Goal: Task Accomplishment & Management: Manage account settings

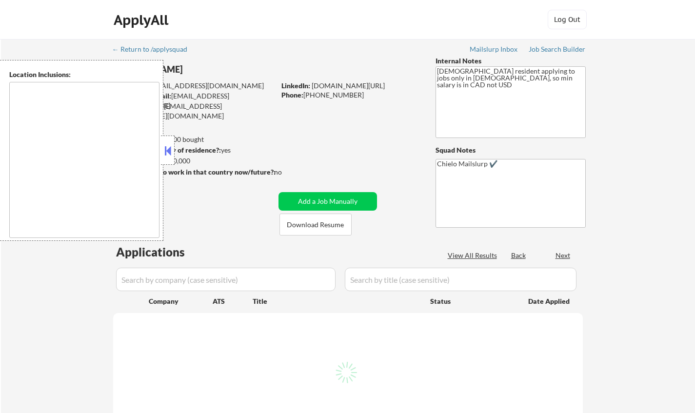
select select ""pending""
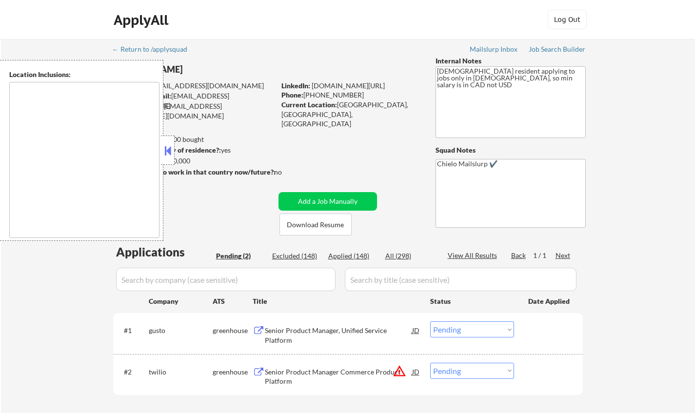
click at [166, 152] on button at bounding box center [167, 150] width 11 height 15
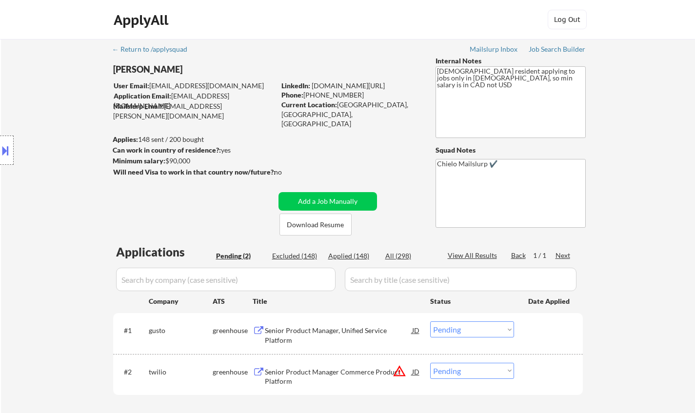
click at [323, 330] on div "Senior Product Manager, Unified Service Platform" at bounding box center [338, 335] width 147 height 19
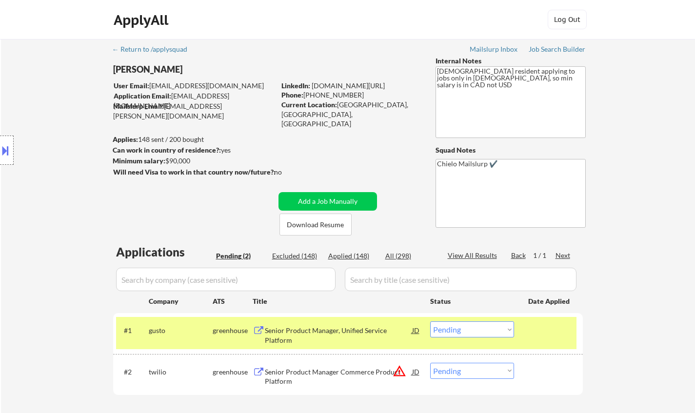
click at [9, 146] on button at bounding box center [5, 150] width 11 height 16
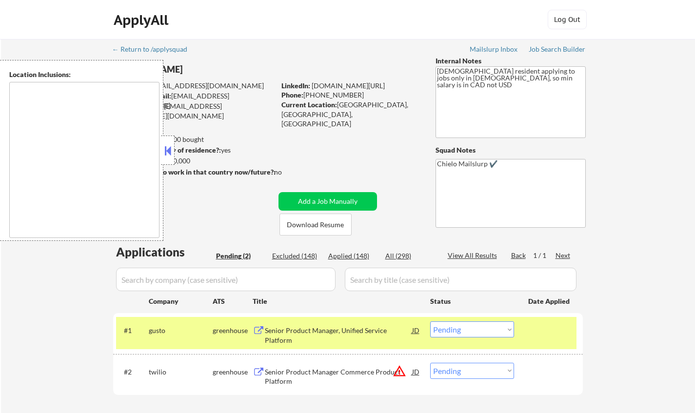
click at [165, 155] on button at bounding box center [167, 150] width 11 height 15
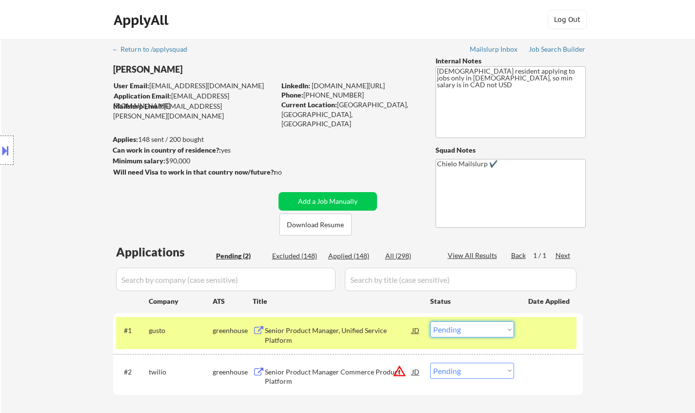
click at [459, 332] on select "Choose an option... Pending Applied Excluded (Questions) Excluded (Expired) Exc…" at bounding box center [472, 330] width 84 height 16
click at [430, 322] on select "Choose an option... Pending Applied Excluded (Questions) Excluded (Expired) Exc…" at bounding box center [472, 330] width 84 height 16
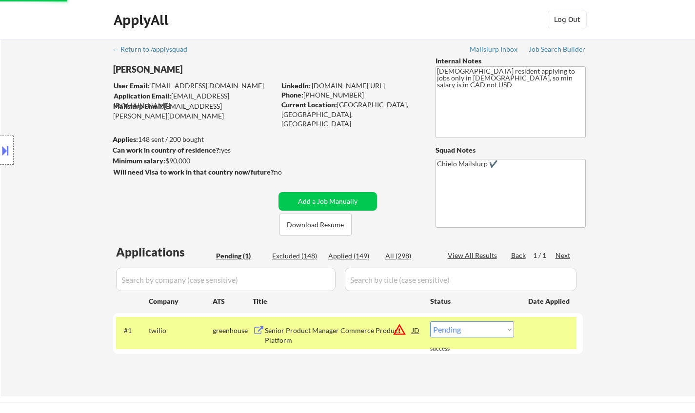
click at [415, 330] on div "JD" at bounding box center [416, 331] width 10 height 18
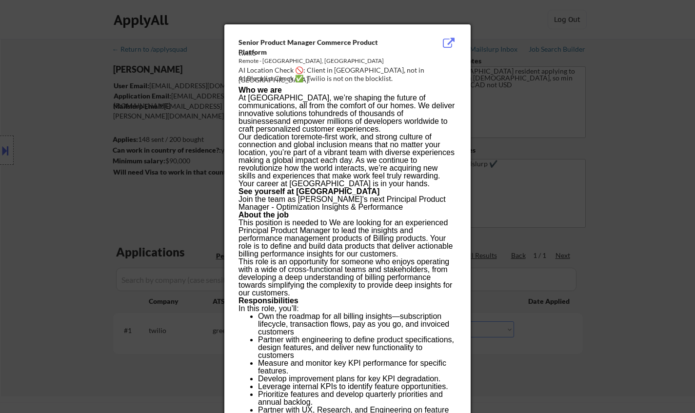
click at [559, 344] on div at bounding box center [347, 206] width 695 height 413
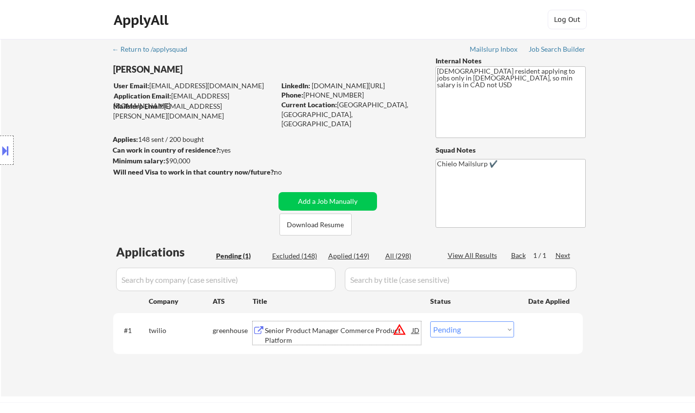
click at [324, 331] on div "Senior Product Manager Commerce Product Platform" at bounding box center [338, 335] width 147 height 19
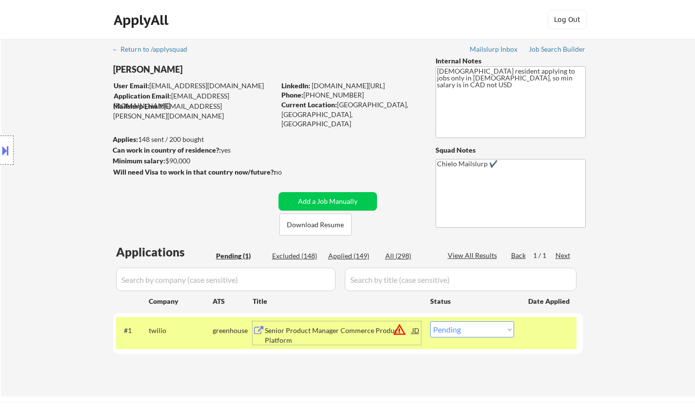
click at [481, 330] on select "Choose an option... Pending Applied Excluded (Questions) Excluded (Expired) Exc…" at bounding box center [472, 330] width 84 height 16
select select ""excluded__location_""
click at [430, 322] on select "Choose an option... Pending Applied Excluded (Questions) Excluded (Expired) Exc…" at bounding box center [472, 330] width 84 height 16
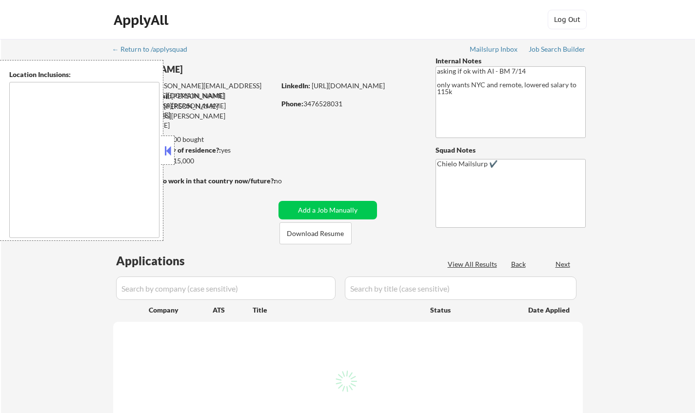
type textarea "[GEOGRAPHIC_DATA], [GEOGRAPHIC_DATA] [GEOGRAPHIC_DATA], [GEOGRAPHIC_DATA] [GEOG…"
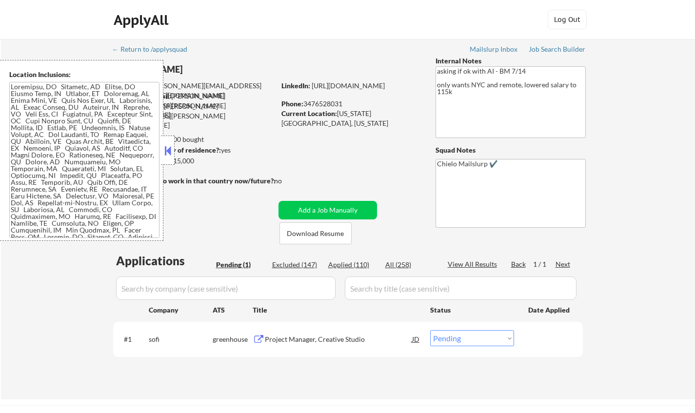
click at [167, 150] on button at bounding box center [167, 150] width 11 height 15
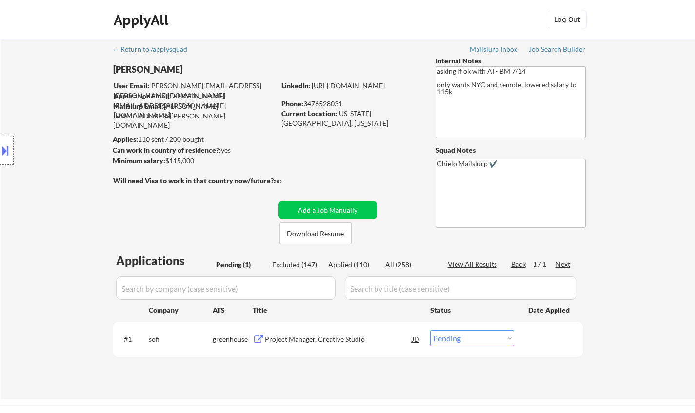
click at [329, 337] on div "Project Manager, Creative Studio" at bounding box center [338, 340] width 147 height 10
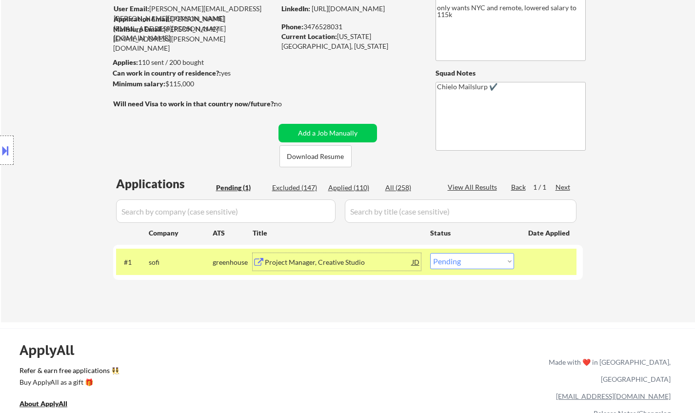
scroll to position [98, 0]
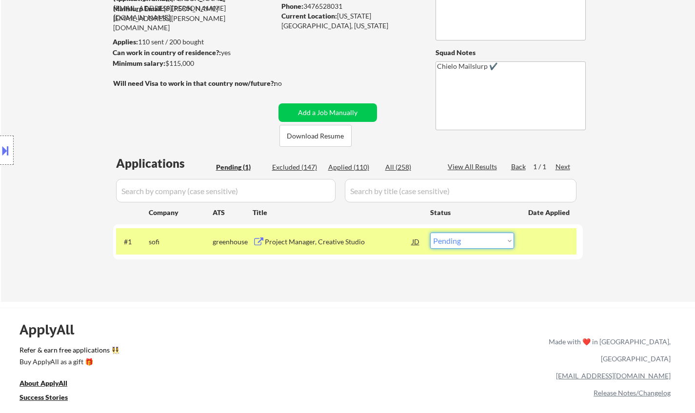
click at [486, 243] on select "Choose an option... Pending Applied Excluded (Questions) Excluded (Expired) Exc…" at bounding box center [472, 241] width 84 height 16
select select ""applied""
click at [430, 233] on select "Choose an option... Pending Applied Excluded (Questions) Excluded (Expired) Exc…" at bounding box center [472, 241] width 84 height 16
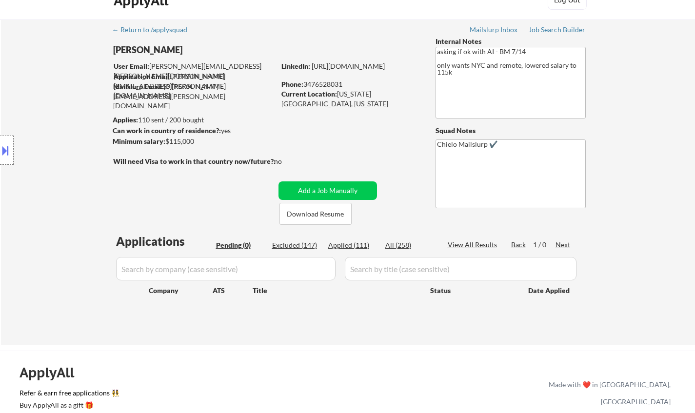
scroll to position [0, 0]
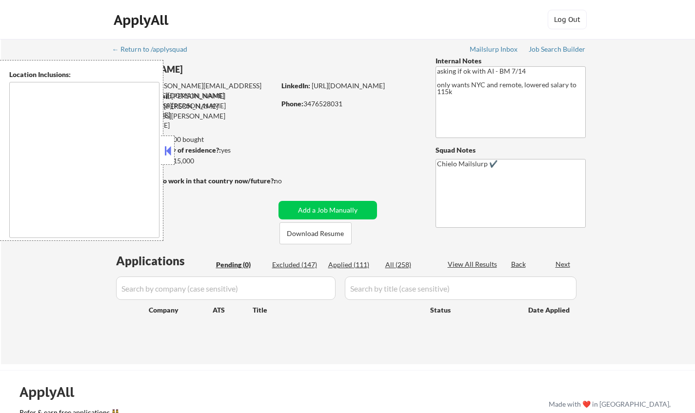
type textarea "[GEOGRAPHIC_DATA], [GEOGRAPHIC_DATA] [GEOGRAPHIC_DATA], [GEOGRAPHIC_DATA] [GEOG…"
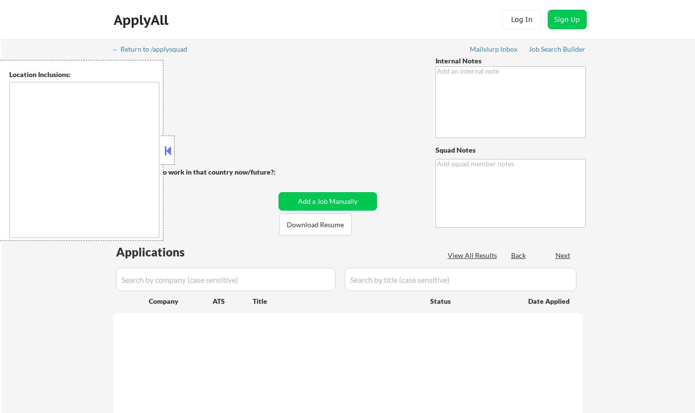
type textarea "Open to AI answers 🤖! 8/6 BM WATCH OUT: One of her job roles is "AR" (Accounts …"
type textarea "Chielo Mailslurp ✔️ AI answers: https://docs.google.com/spreadsheets/d/1ub5lbu0…"
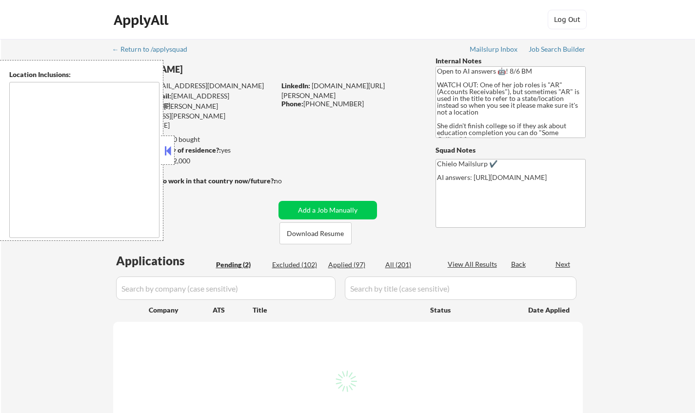
type textarea "Doraville, GA Chamblee, GA Brookhaven, GA Decatur, GA Sandy Springs, GA Dunwood…"
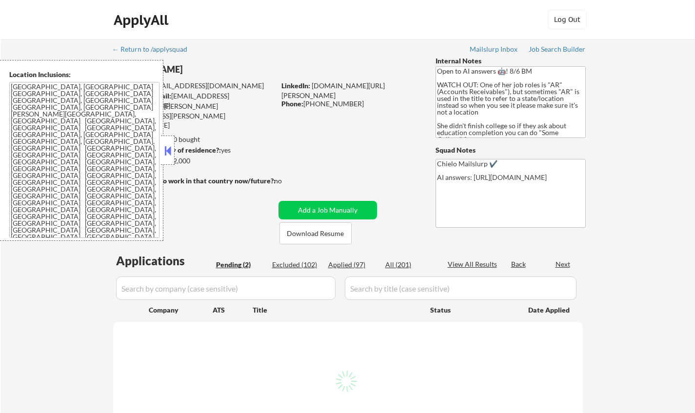
select select ""pending""
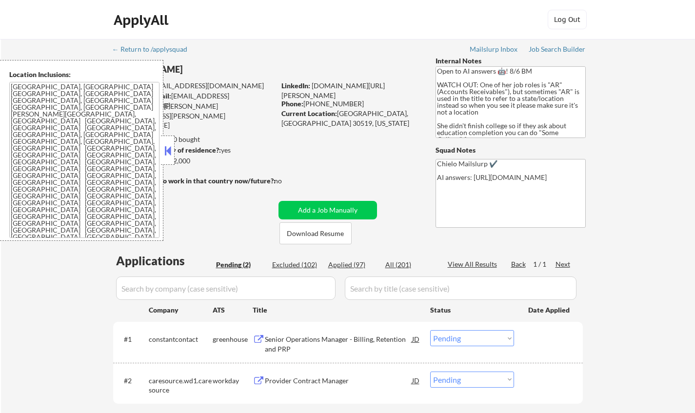
click at [164, 149] on button at bounding box center [167, 150] width 11 height 15
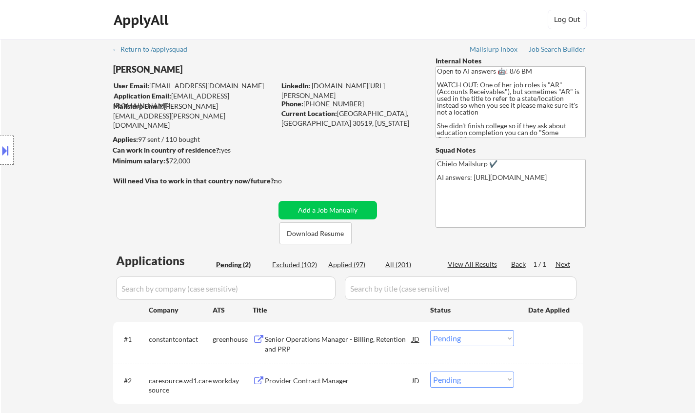
click at [310, 341] on div "Senior Operations Manager - Billing, Retention and PRP" at bounding box center [338, 344] width 147 height 19
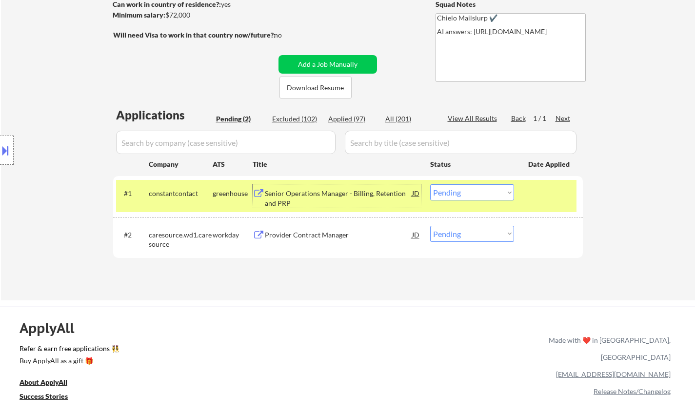
scroll to position [146, 0]
drag, startPoint x: 480, startPoint y: 191, endPoint x: 478, endPoint y: 197, distance: 6.3
click at [480, 191] on select "Choose an option... Pending Applied Excluded (Questions) Excluded (Expired) Exc…" at bounding box center [472, 192] width 84 height 16
click at [430, 184] on select "Choose an option... Pending Applied Excluded (Questions) Excluded (Expired) Exc…" at bounding box center [472, 192] width 84 height 16
click at [301, 234] on div "Provider Contract Manager" at bounding box center [338, 235] width 147 height 10
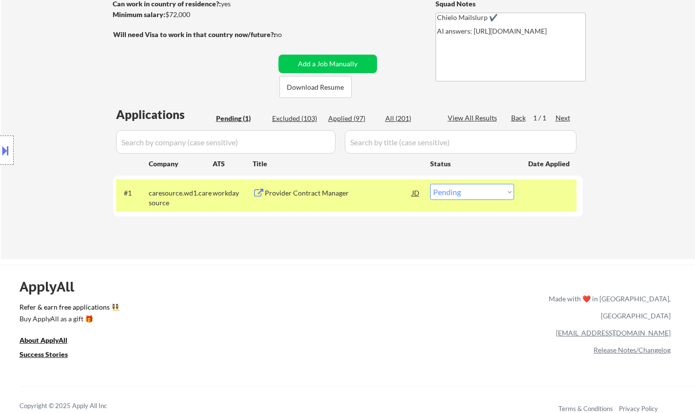
click at [460, 192] on select "Choose an option... Pending Applied Excluded (Questions) Excluded (Expired) Exc…" at bounding box center [472, 192] width 84 height 16
select select ""excluded__bad_match_""
click at [430, 184] on select "Choose an option... Pending Applied Excluded (Questions) Excluded (Expired) Exc…" at bounding box center [472, 192] width 84 height 16
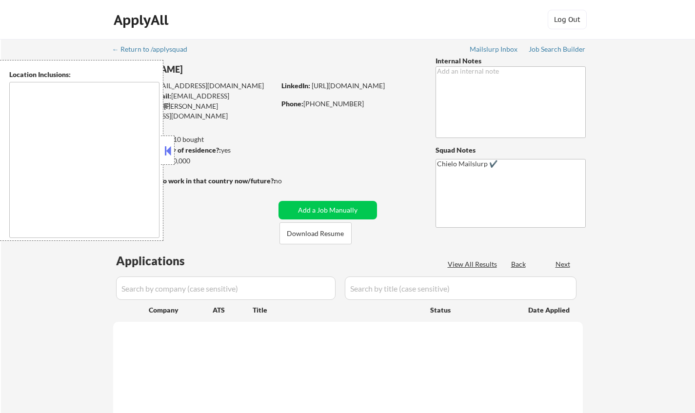
select select ""pending""
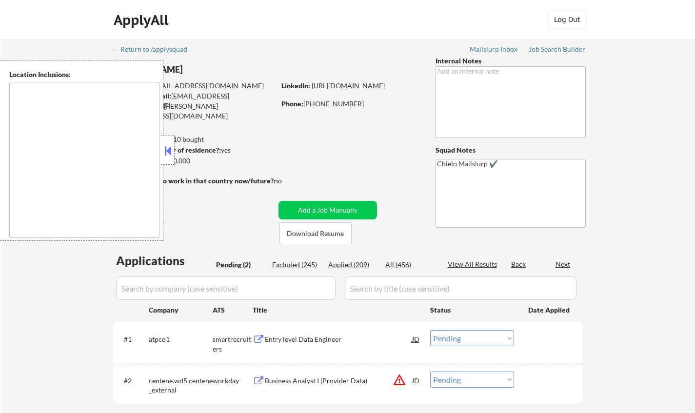
type textarea "[GEOGRAPHIC_DATA], [GEOGRAPHIC_DATA] [GEOGRAPHIC_DATA], [GEOGRAPHIC_DATA] [GEOG…"
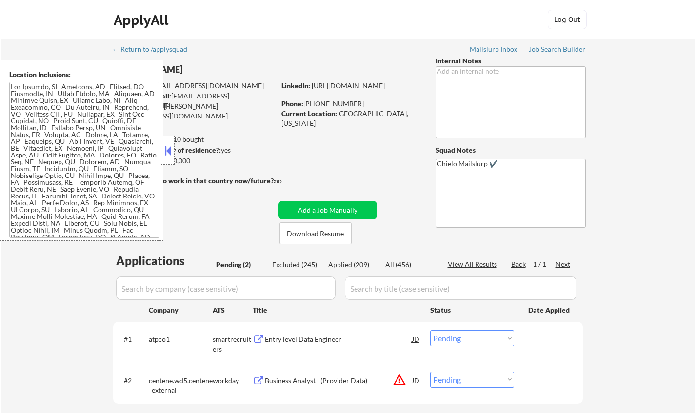
click at [169, 151] on button at bounding box center [167, 150] width 11 height 15
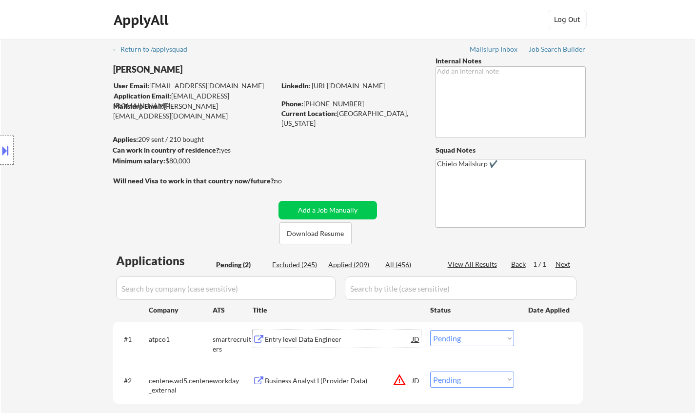
click at [302, 342] on div "Entry level Data Engineer" at bounding box center [338, 340] width 147 height 10
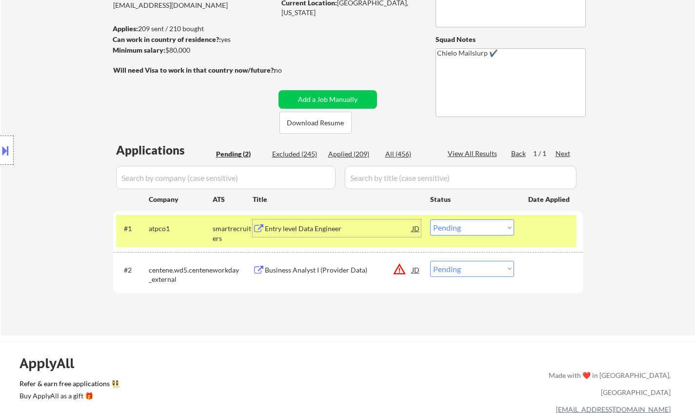
scroll to position [146, 0]
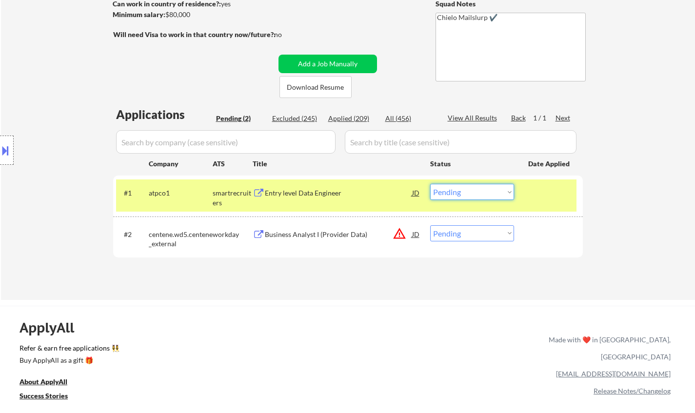
click at [478, 193] on select "Choose an option... Pending Applied Excluded (Questions) Excluded (Expired) Exc…" at bounding box center [472, 192] width 84 height 16
click at [430, 184] on select "Choose an option... Pending Applied Excluded (Questions) Excluded (Expired) Exc…" at bounding box center [472, 192] width 84 height 16
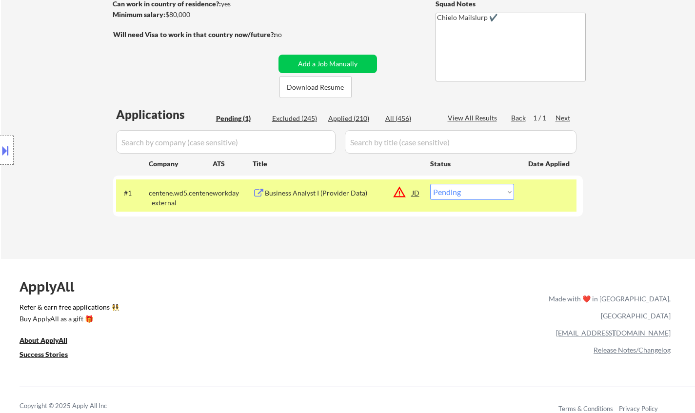
click at [414, 193] on div "JD" at bounding box center [416, 193] width 10 height 18
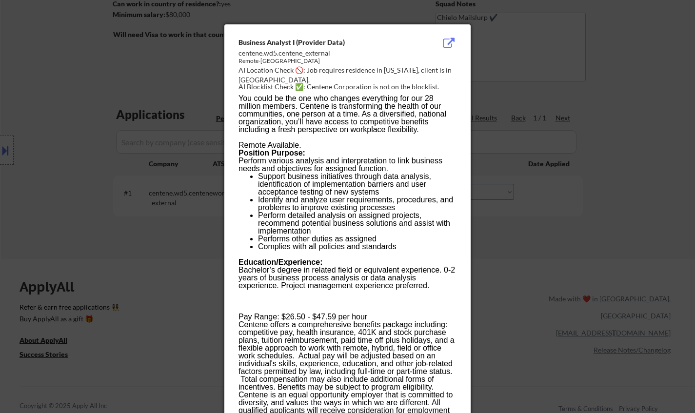
click at [614, 259] on div at bounding box center [347, 206] width 695 height 413
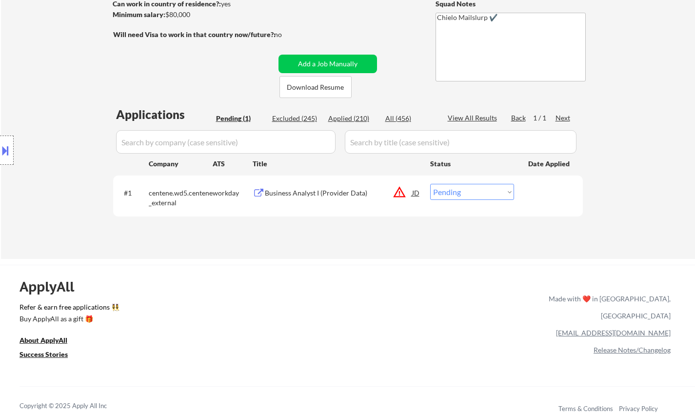
click at [0, 147] on button at bounding box center [5, 150] width 11 height 16
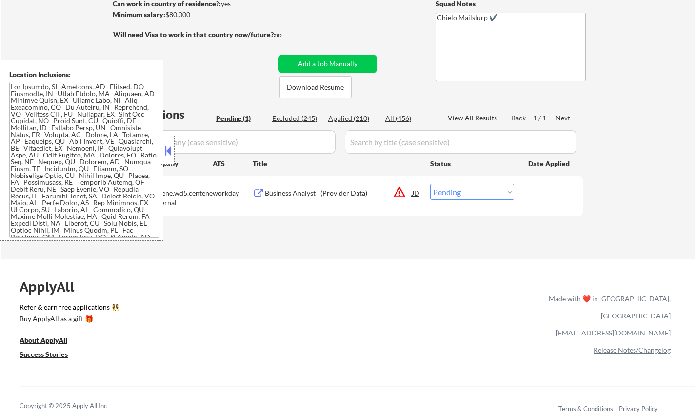
drag, startPoint x: 404, startPoint y: 329, endPoint x: 472, endPoint y: 237, distance: 114.2
click at [404, 328] on div "ApplyAll Refer & earn free applications 👯‍♀️ Buy ApplyAll as a gift 🎁 About App…" at bounding box center [347, 349] width 695 height 155
click at [478, 192] on select "Choose an option... Pending Applied Excluded (Questions) Excluded (Expired) Exc…" at bounding box center [472, 192] width 84 height 16
select select ""excluded__location_""
click at [430, 184] on select "Choose an option... Pending Applied Excluded (Questions) Excluded (Expired) Exc…" at bounding box center [472, 192] width 84 height 16
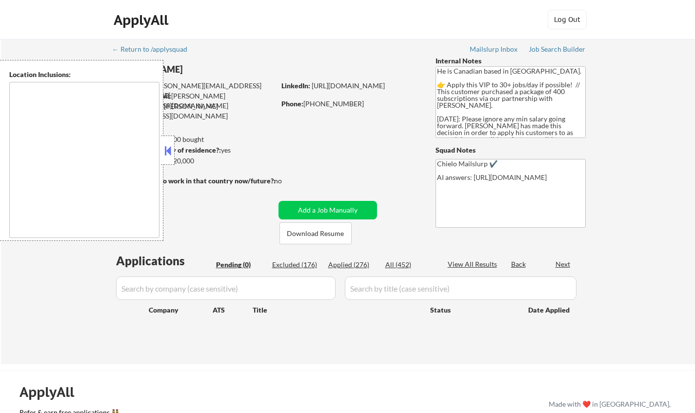
type textarea "[GEOGRAPHIC_DATA], ON [GEOGRAPHIC_DATA], ON [GEOGRAPHIC_DATA], ON [GEOGRAPHIC_D…"
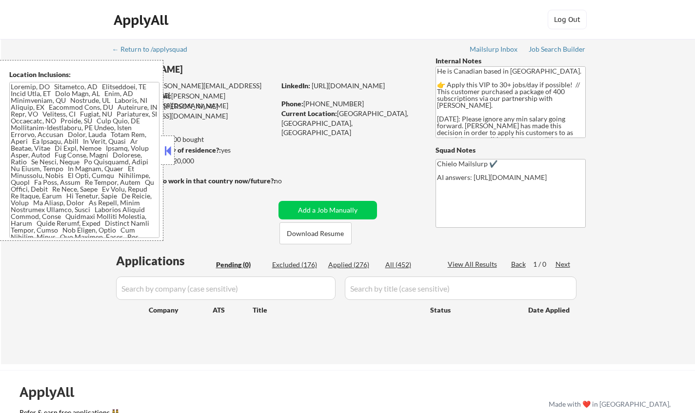
click at [166, 152] on button at bounding box center [167, 150] width 11 height 15
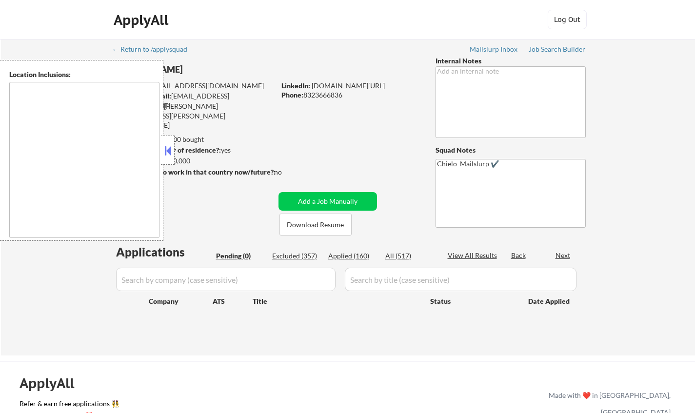
type textarea "Houston, TX Bellaire, TX West University Place, TX Southside Place, TX Hunters …"
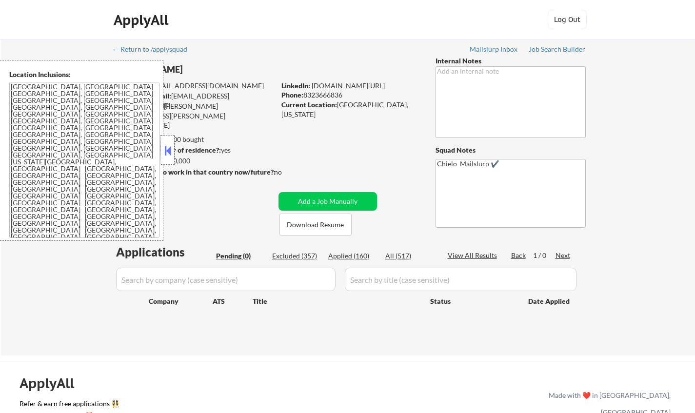
click at [170, 159] on div at bounding box center [168, 150] width 14 height 29
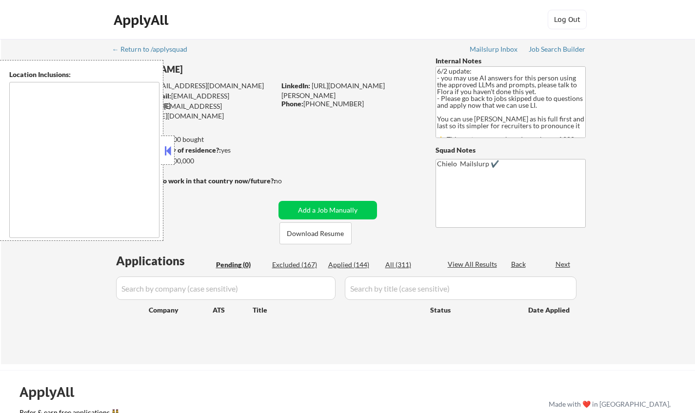
type textarea "[GEOGRAPHIC_DATA], [GEOGRAPHIC_DATA] [GEOGRAPHIC_DATA], [GEOGRAPHIC_DATA] [GEOG…"
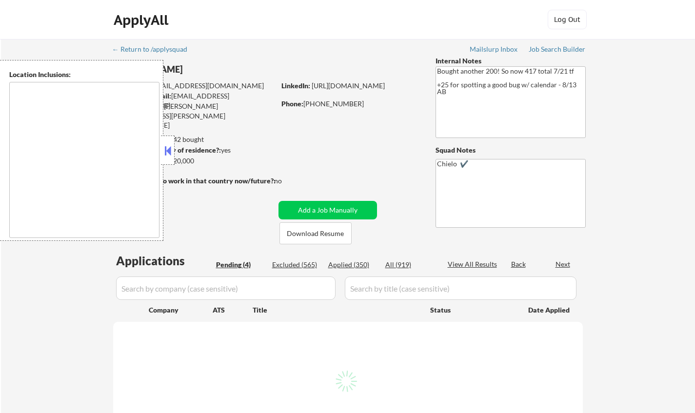
select select ""pending""
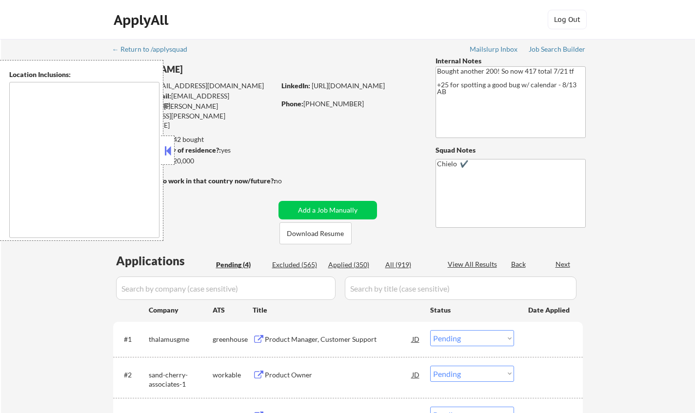
type textarea "[GEOGRAPHIC_DATA], [GEOGRAPHIC_DATA] [GEOGRAPHIC_DATA], [GEOGRAPHIC_DATA] [GEOG…"
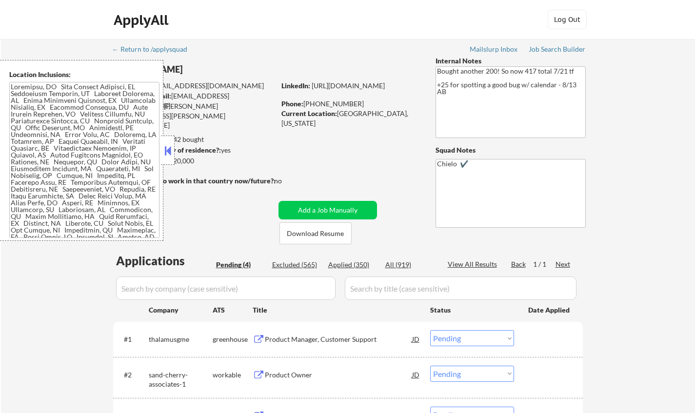
click at [165, 157] on button at bounding box center [167, 150] width 11 height 15
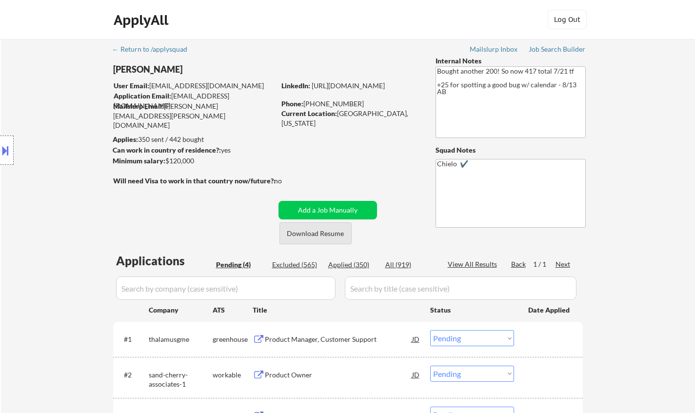
click at [312, 234] on button "Download Resume" at bounding box center [316, 233] width 72 height 22
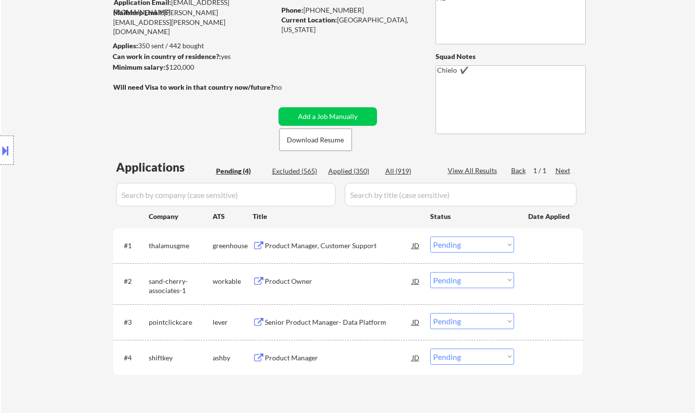
scroll to position [146, 0]
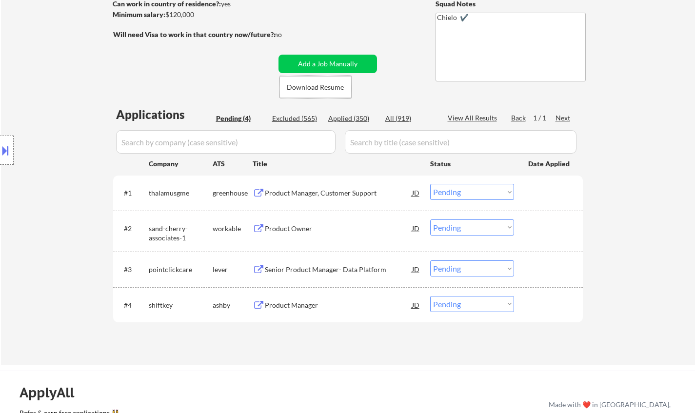
click at [329, 187] on div "Product Manager, Customer Support" at bounding box center [338, 193] width 147 height 18
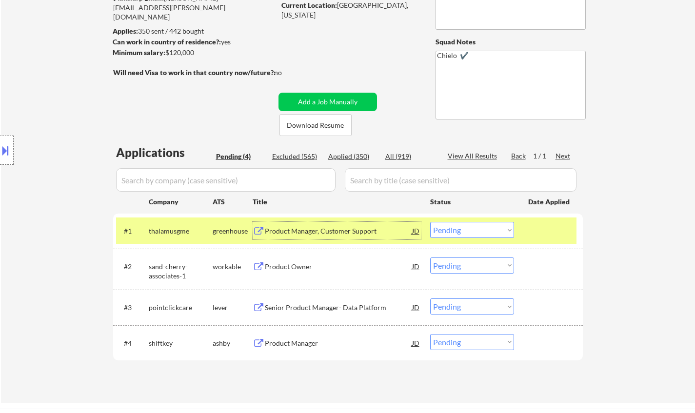
scroll to position [98, 0]
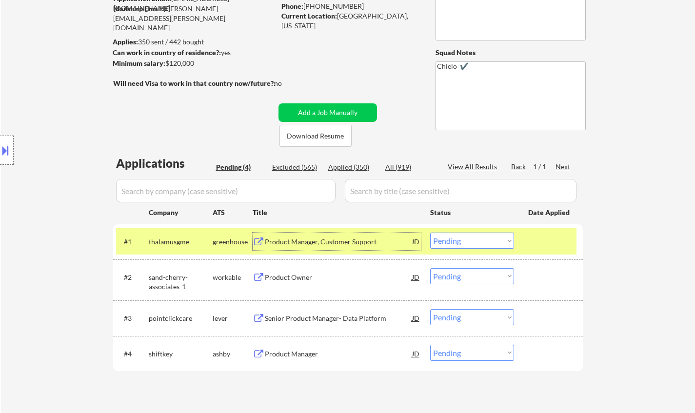
click at [495, 246] on select "Choose an option... Pending Applied Excluded (Questions) Excluded (Expired) Exc…" at bounding box center [472, 241] width 84 height 16
click at [430, 233] on select "Choose an option... Pending Applied Excluded (Questions) Excluded (Expired) Exc…" at bounding box center [472, 241] width 84 height 16
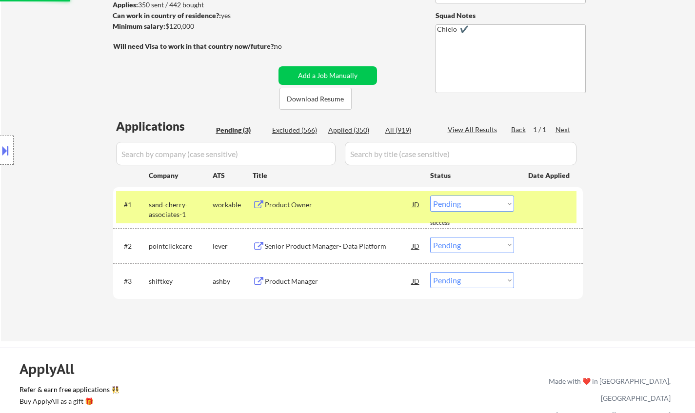
scroll to position [146, 0]
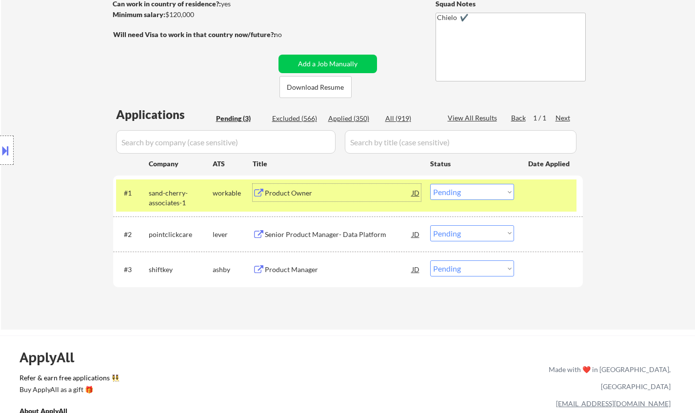
click at [281, 195] on div "Product Owner" at bounding box center [338, 193] width 147 height 10
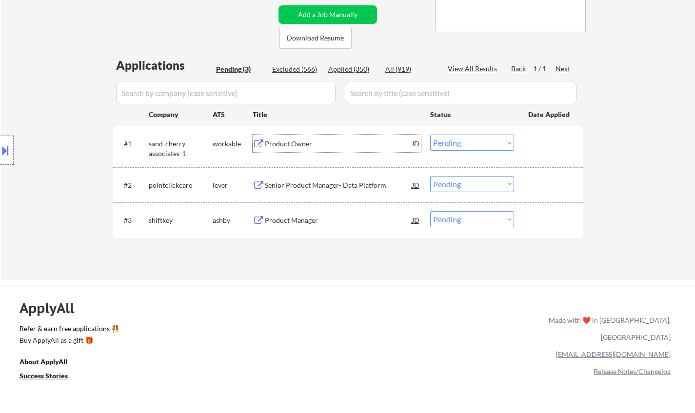
scroll to position [244, 0]
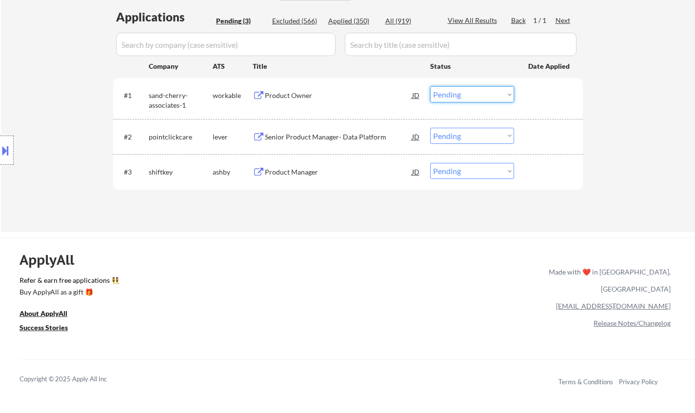
click at [477, 90] on select "Choose an option... Pending Applied Excluded (Questions) Excluded (Expired) Exc…" at bounding box center [472, 94] width 84 height 16
click at [430, 86] on select "Choose an option... Pending Applied Excluded (Questions) Excluded (Expired) Exc…" at bounding box center [472, 94] width 84 height 16
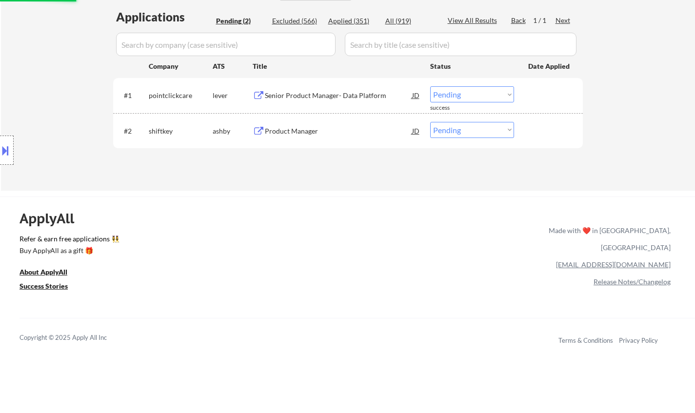
click at [303, 93] on div "Senior Product Manager- Data Platform" at bounding box center [338, 96] width 147 height 10
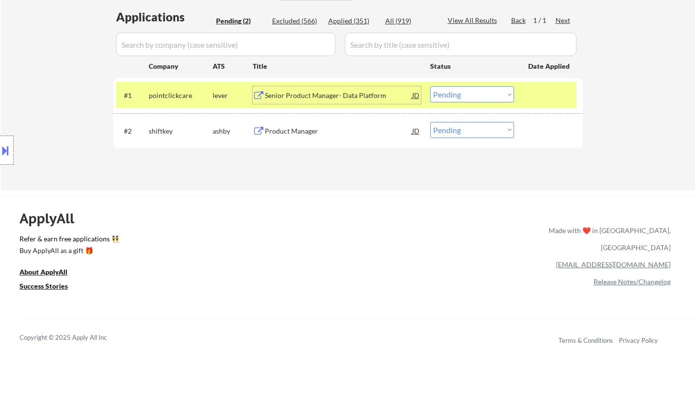
click at [467, 95] on select "Choose an option... Pending Applied Excluded (Questions) Excluded (Expired) Exc…" at bounding box center [472, 94] width 84 height 16
click at [430, 86] on select "Choose an option... Pending Applied Excluded (Questions) Excluded (Expired) Exc…" at bounding box center [472, 94] width 84 height 16
click at [302, 134] on div "Product Manager" at bounding box center [338, 131] width 147 height 10
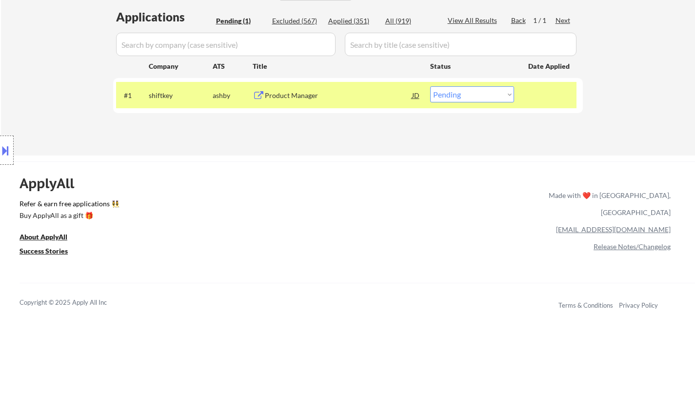
click at [475, 95] on select "Choose an option... Pending Applied Excluded (Questions) Excluded (Expired) Exc…" at bounding box center [472, 94] width 84 height 16
select select ""applied""
click at [430, 86] on select "Choose an option... Pending Applied Excluded (Questions) Excluded (Expired) Exc…" at bounding box center [472, 94] width 84 height 16
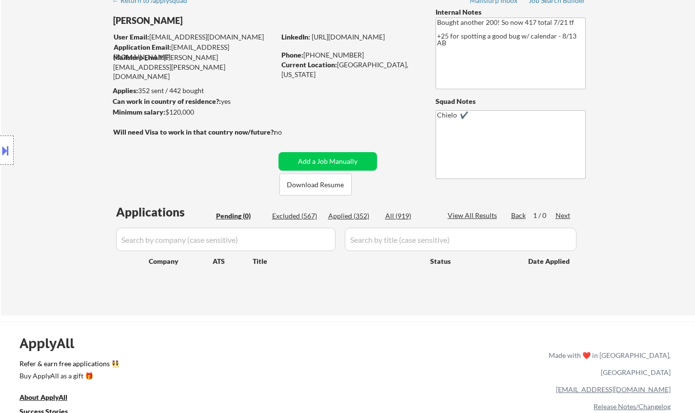
scroll to position [0, 0]
